Goal: Task Accomplishment & Management: Manage account settings

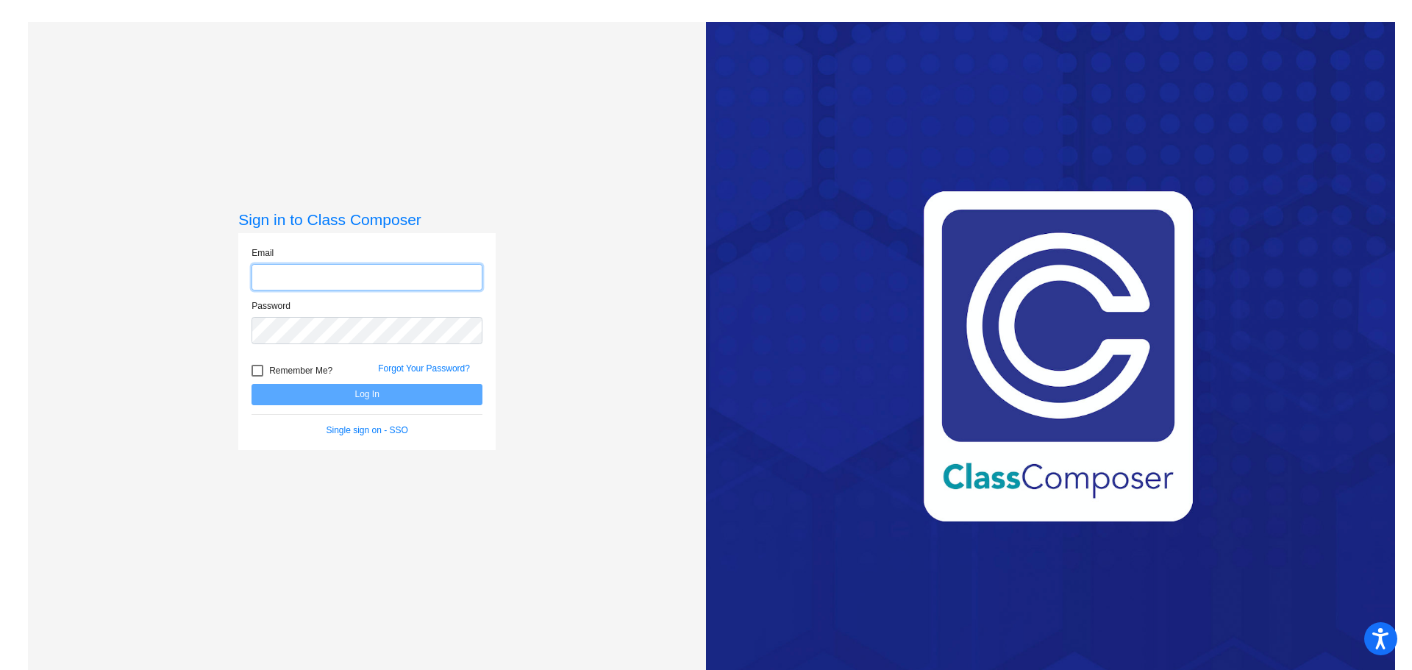
type input "[EMAIL_ADDRESS][DOMAIN_NAME]"
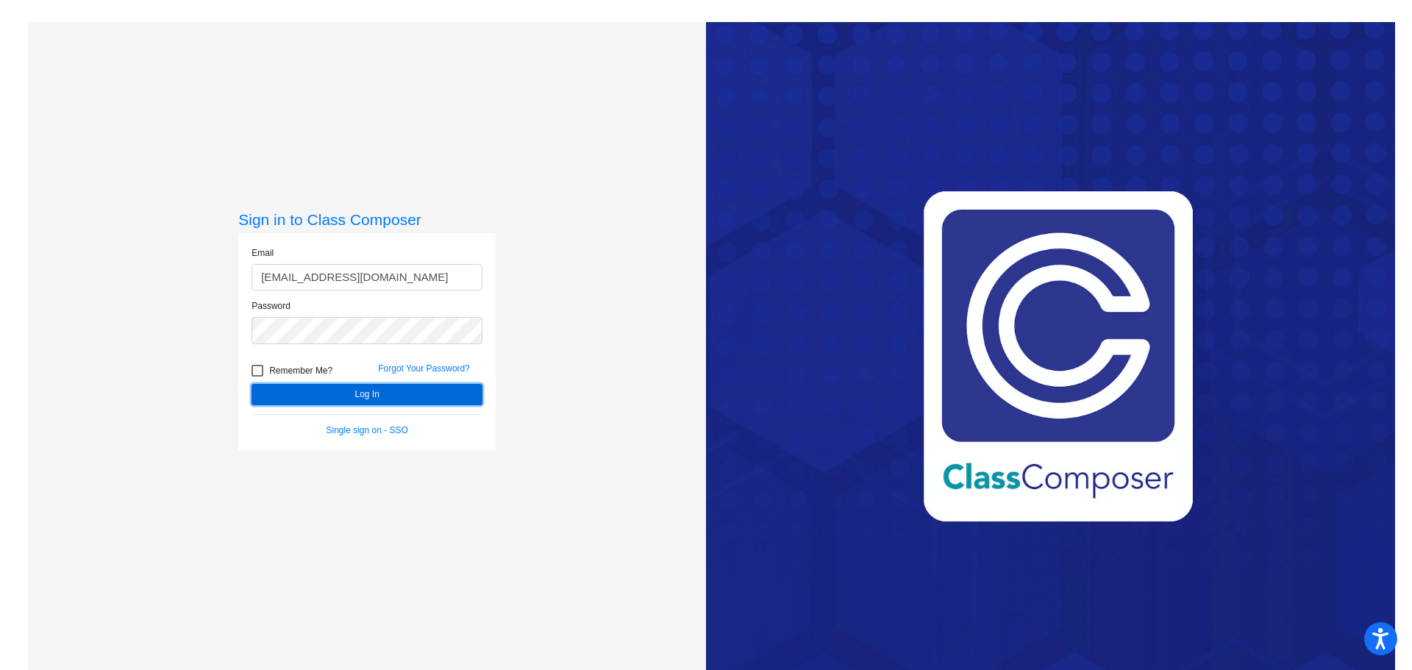
click at [374, 394] on button "Log In" at bounding box center [367, 394] width 231 height 21
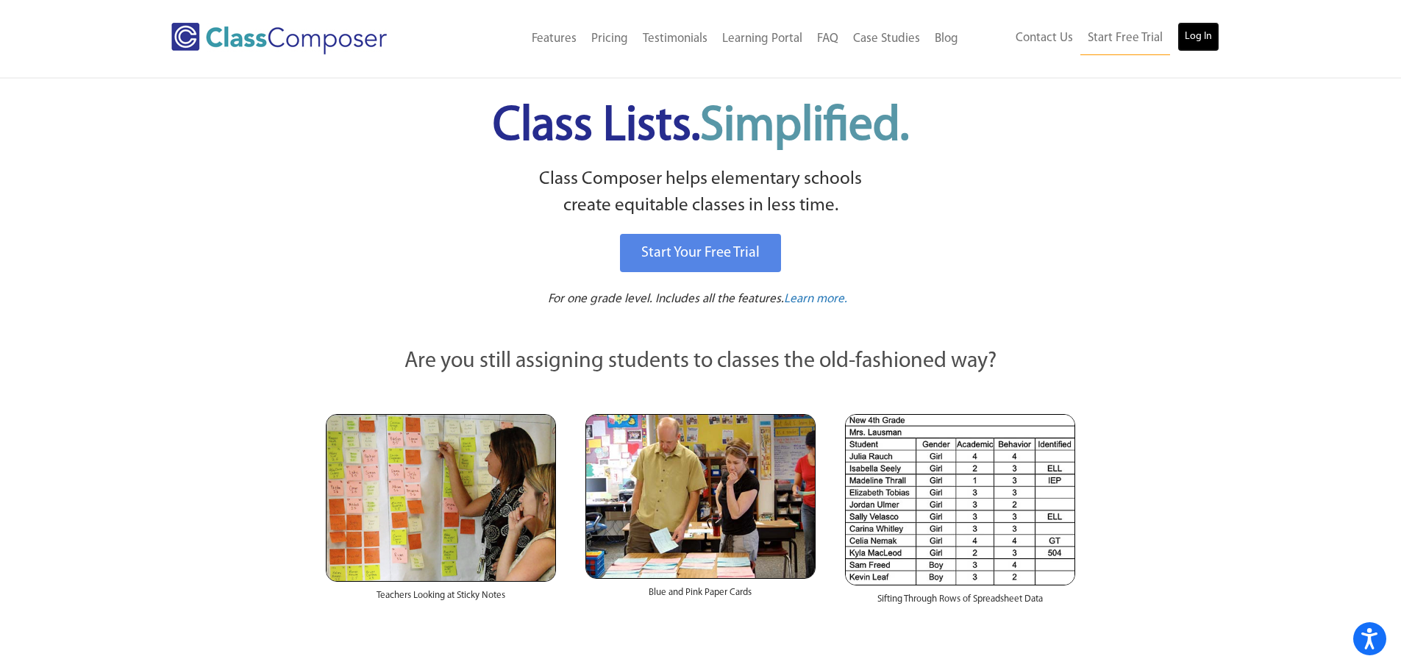
click at [1200, 42] on link "Log In" at bounding box center [1199, 36] width 42 height 29
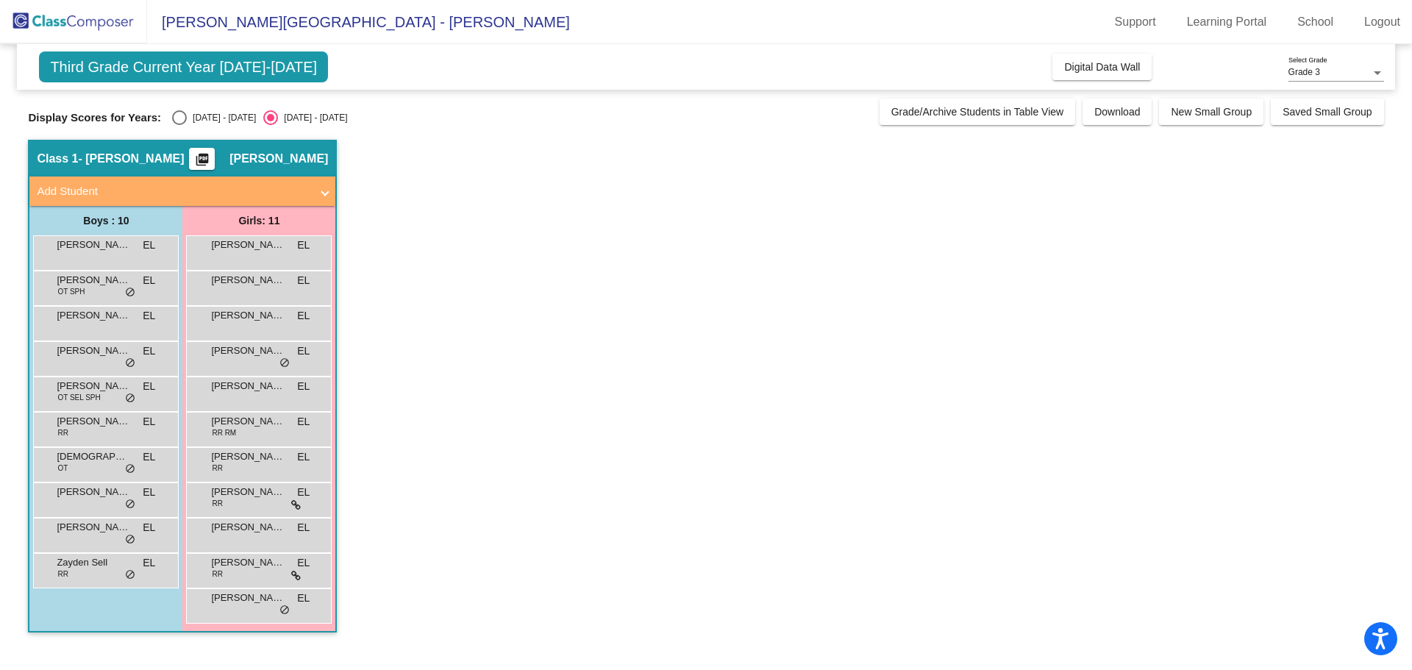
click at [177, 116] on div "Select an option" at bounding box center [179, 117] width 15 height 15
click at [179, 125] on input "[DATE] - [DATE]" at bounding box center [179, 125] width 1 height 1
radio input "true"
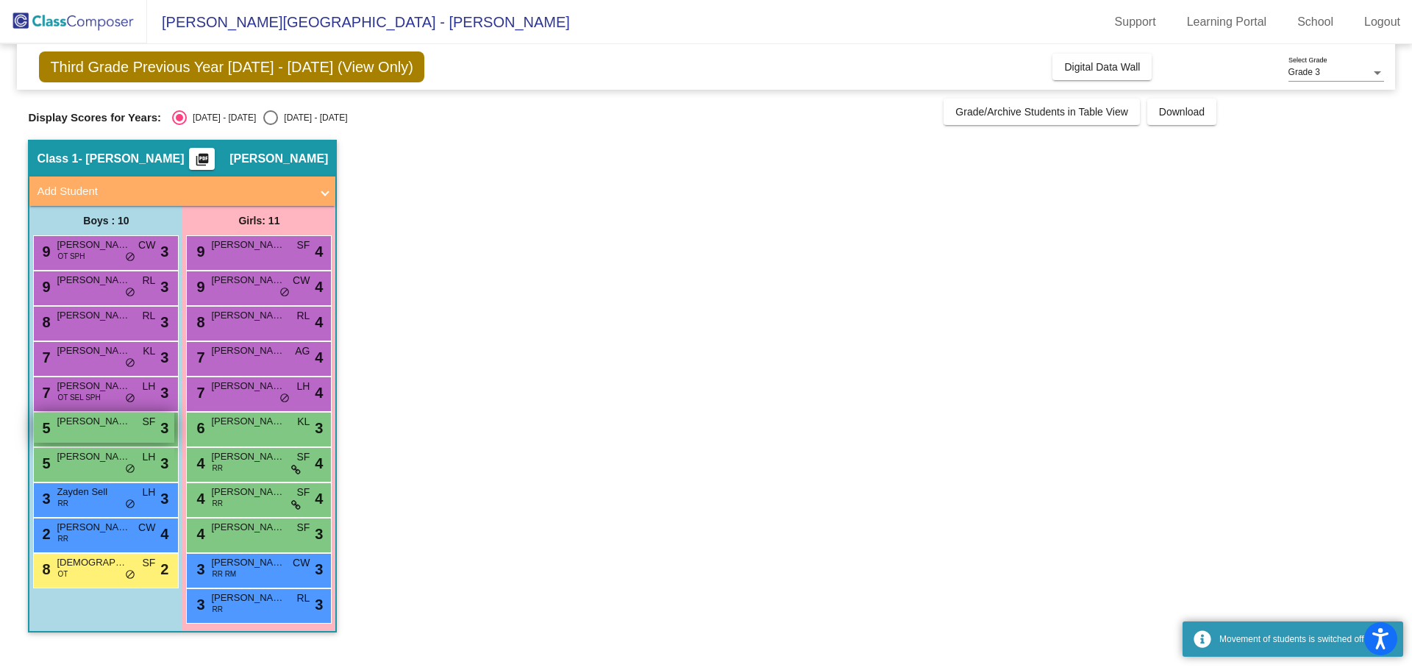
click at [128, 424] on span "[PERSON_NAME]" at bounding box center [94, 421] width 74 height 15
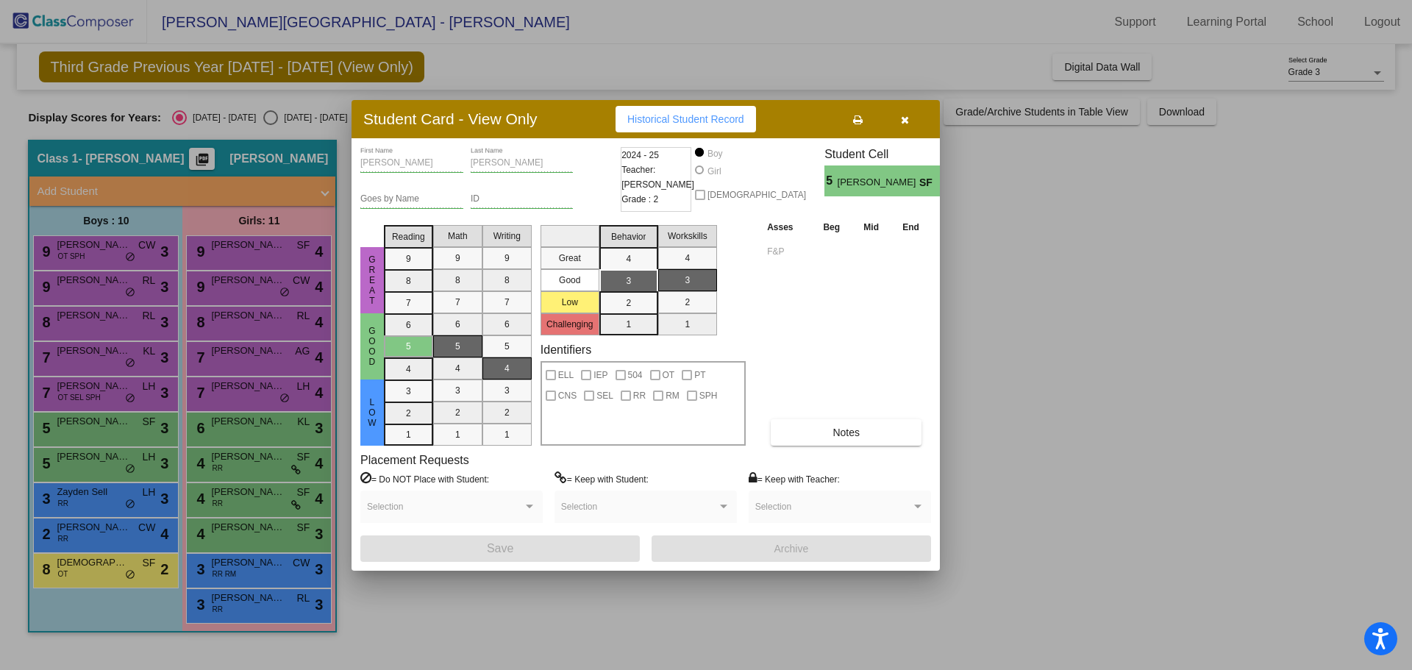
click at [909, 116] on icon "button" at bounding box center [905, 120] width 8 height 10
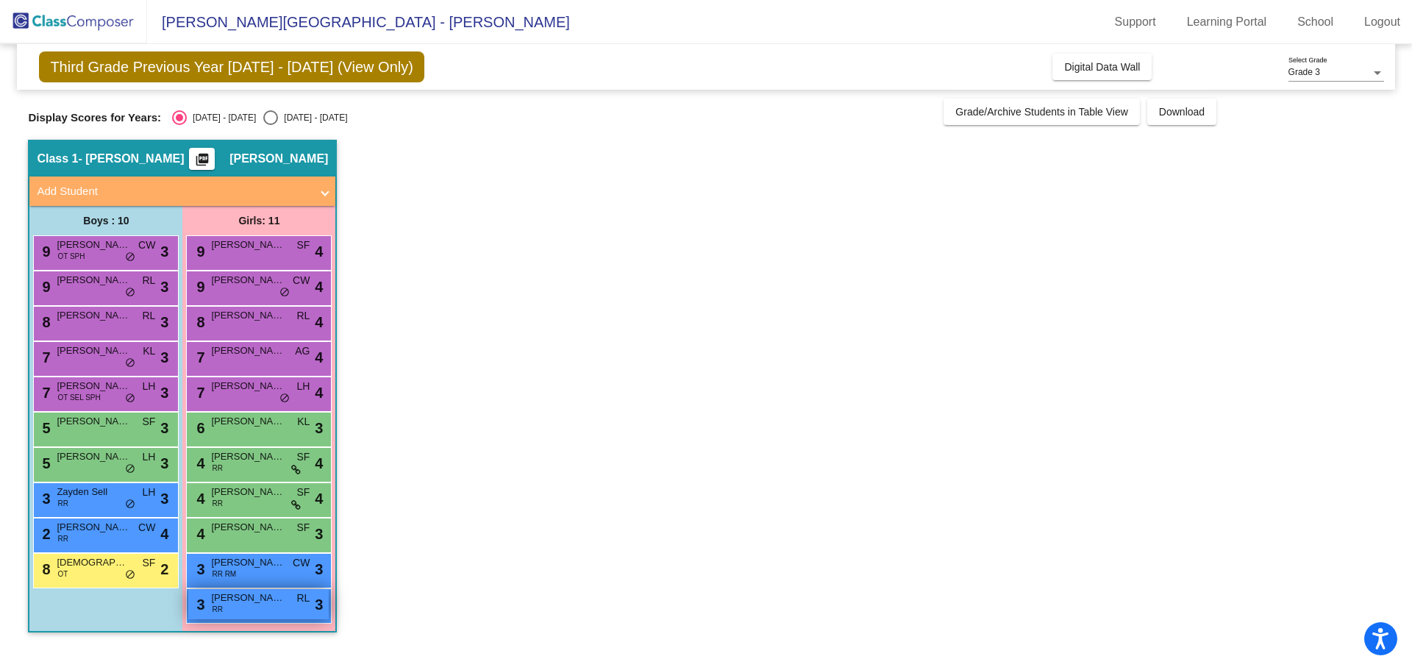
click at [280, 611] on div "3 [PERSON_NAME] RR RL lock do_not_disturb_alt 3" at bounding box center [258, 604] width 141 height 30
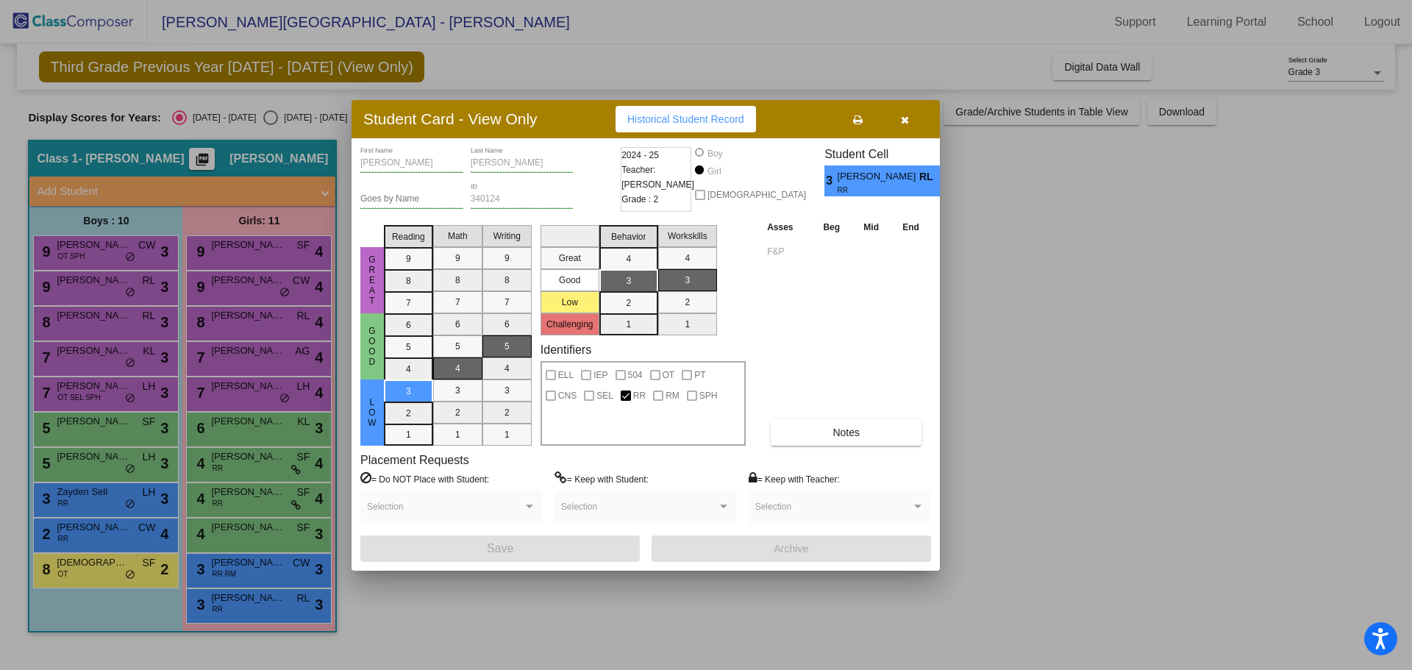
click at [905, 116] on icon "button" at bounding box center [905, 120] width 8 height 10
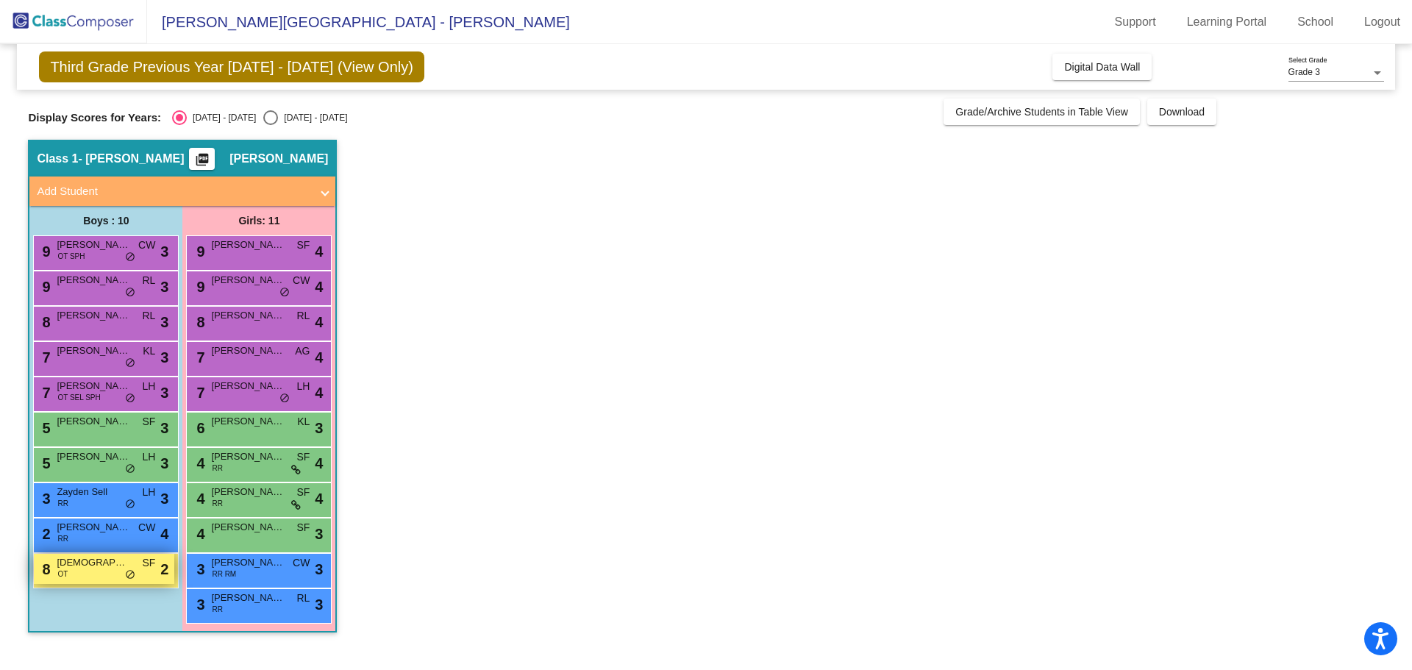
click at [114, 572] on div "8 [DEMOGRAPHIC_DATA][PERSON_NAME] OT SF lock do_not_disturb_alt 2" at bounding box center [104, 569] width 141 height 30
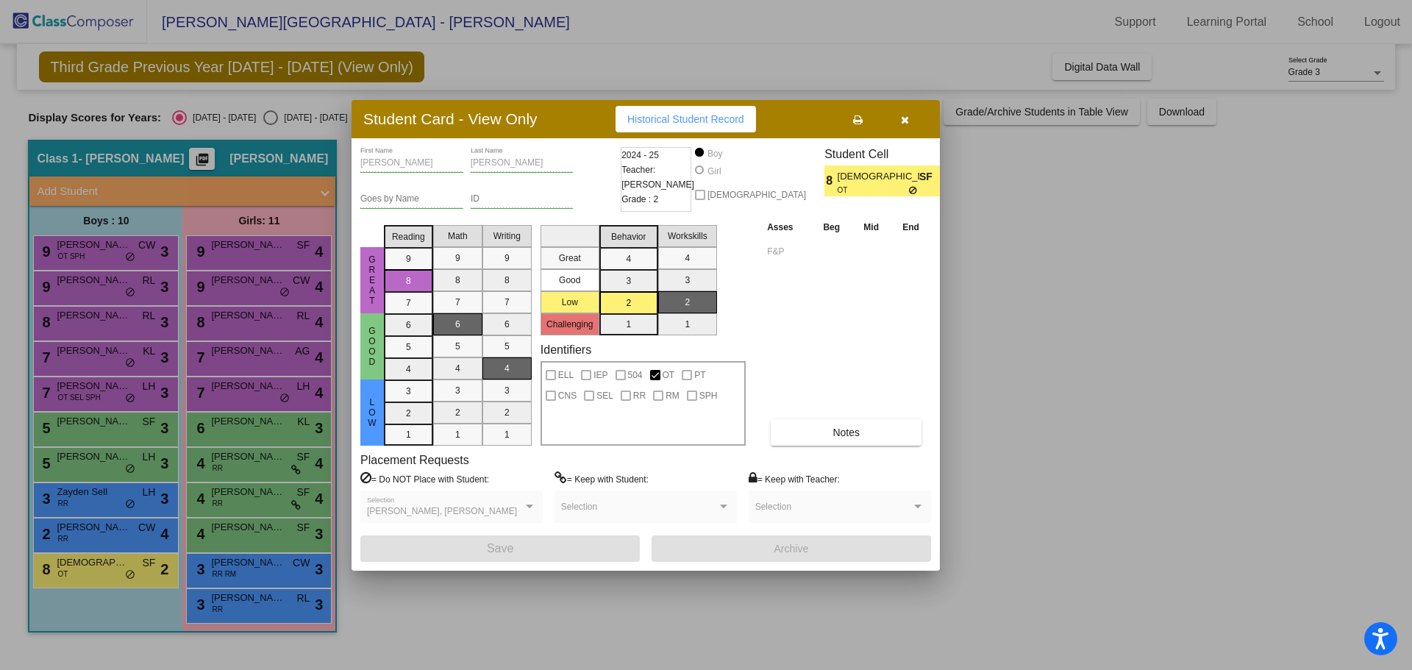
click at [907, 120] on icon "button" at bounding box center [905, 120] width 8 height 10
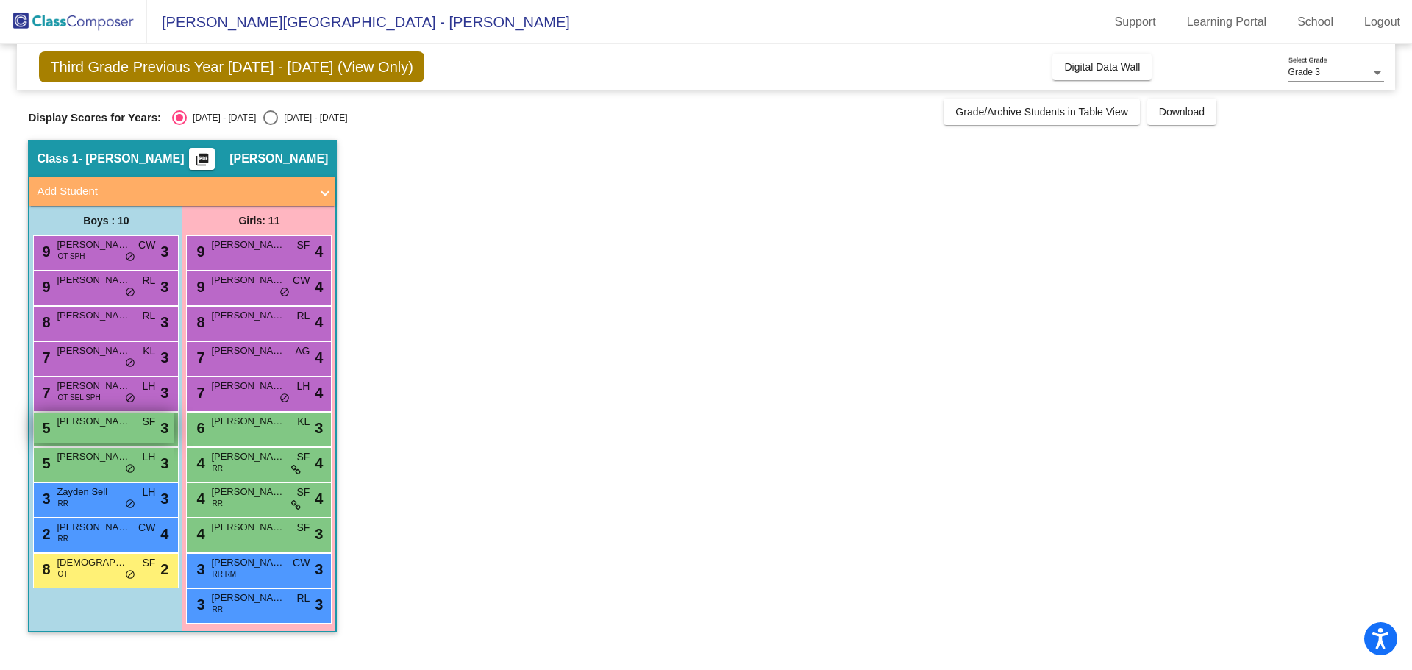
click at [79, 428] on span "[PERSON_NAME]" at bounding box center [94, 421] width 74 height 15
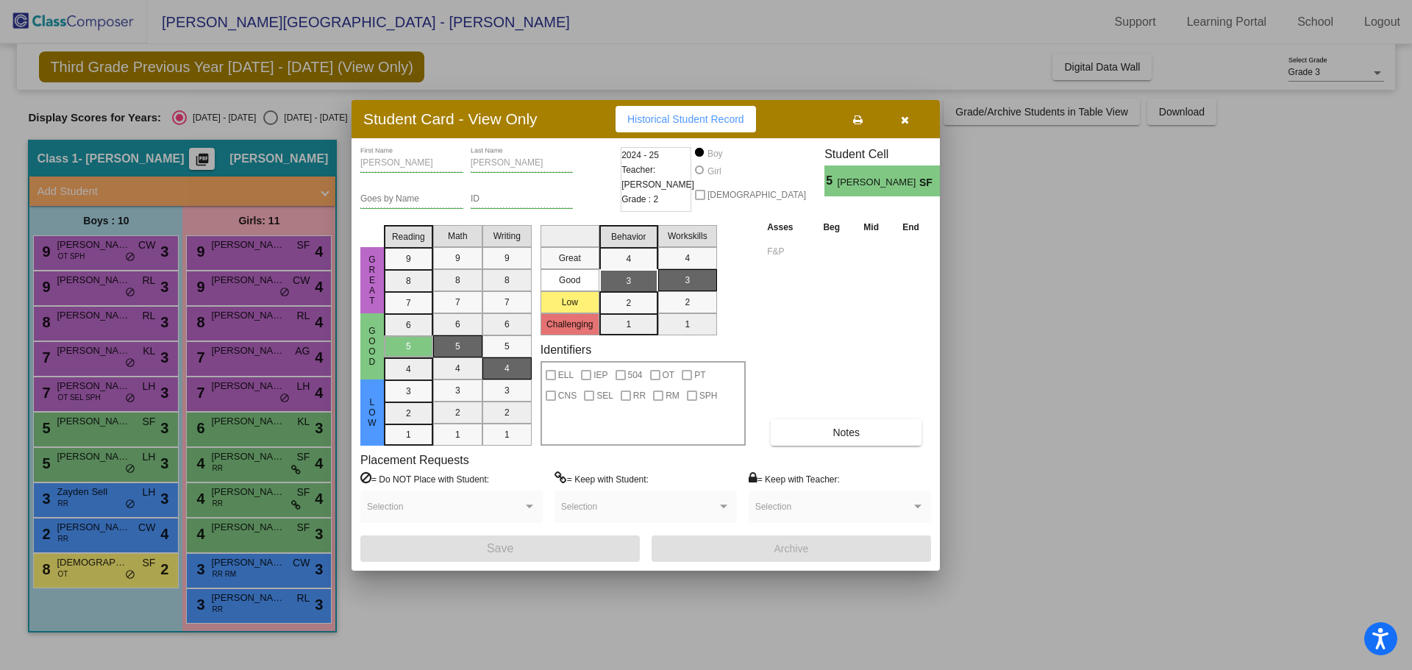
click at [909, 116] on button "button" at bounding box center [904, 119] width 47 height 26
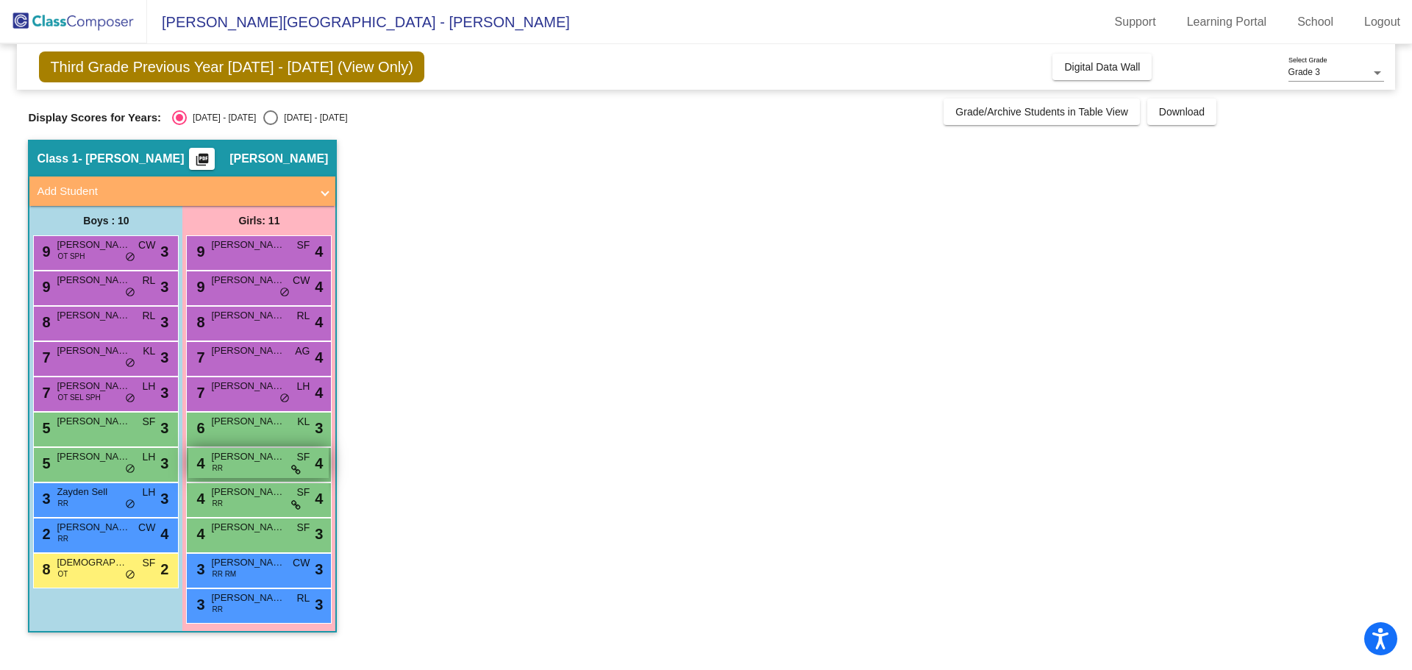
click at [250, 460] on span "[PERSON_NAME]" at bounding box center [248, 456] width 74 height 15
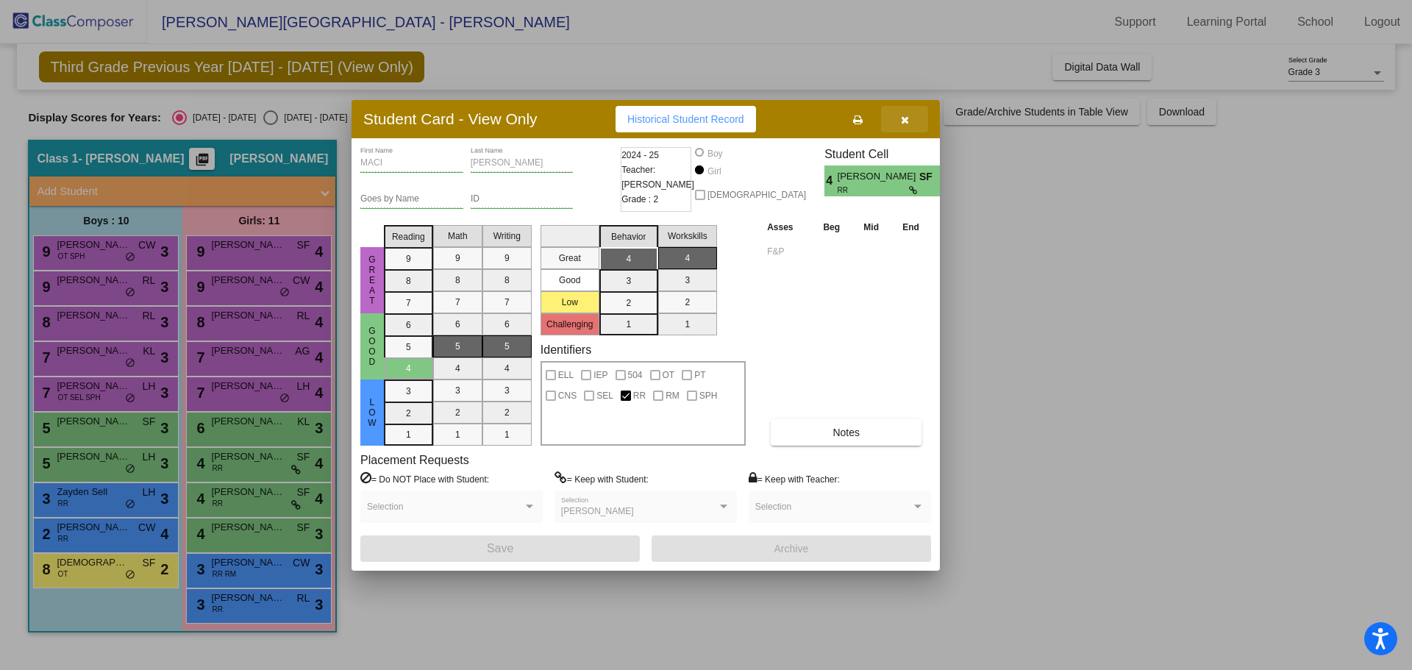
click at [903, 118] on icon "button" at bounding box center [905, 120] width 8 height 10
